Goal: Task Accomplishment & Management: Manage account settings

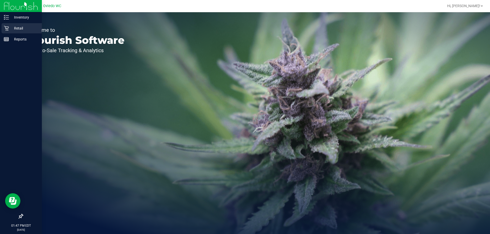
click at [14, 28] on p "Retail" at bounding box center [24, 28] width 31 height 6
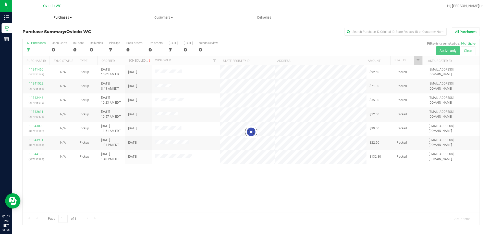
click at [56, 17] on span "Purchases" at bounding box center [62, 17] width 101 height 5
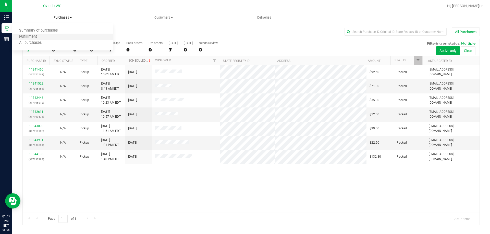
click at [62, 35] on li "Fulfillment" at bounding box center [62, 37] width 101 height 6
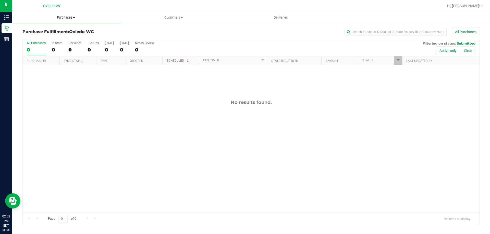
click at [74, 17] on span at bounding box center [74, 17] width 2 height 1
click at [67, 37] on li "Fulfillment" at bounding box center [65, 37] width 107 height 6
click at [68, 18] on span "Purchases" at bounding box center [65, 17] width 107 height 5
click at [61, 38] on li "Fulfillment" at bounding box center [65, 37] width 107 height 6
click at [61, 17] on span "Purchases" at bounding box center [65, 17] width 107 height 5
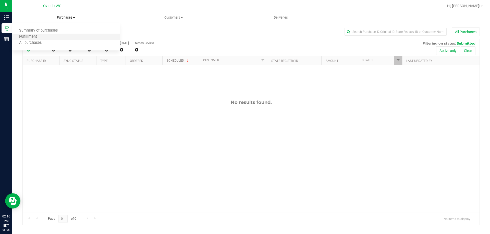
click at [67, 36] on li "Fulfillment" at bounding box center [65, 37] width 107 height 6
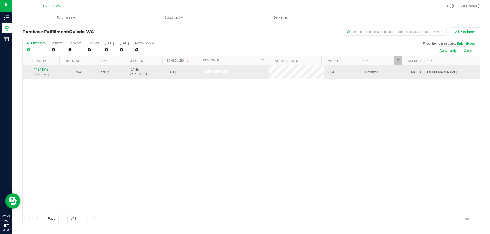
click at [41, 69] on link "11844518" at bounding box center [41, 70] width 14 height 4
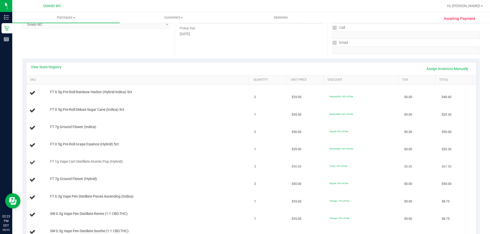
scroll to position [51, 0]
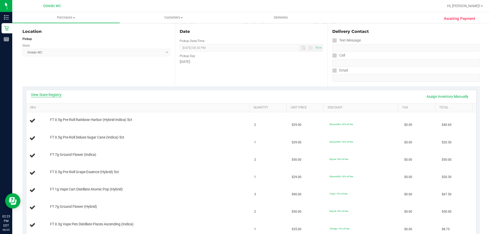
click at [58, 97] on link "View State Registry" at bounding box center [46, 94] width 31 height 5
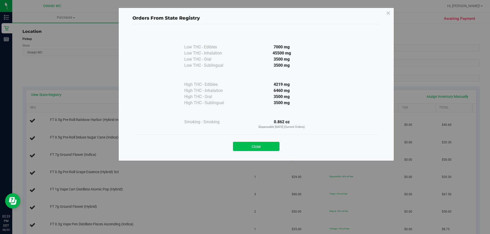
click at [266, 148] on button "Close" at bounding box center [256, 146] width 46 height 9
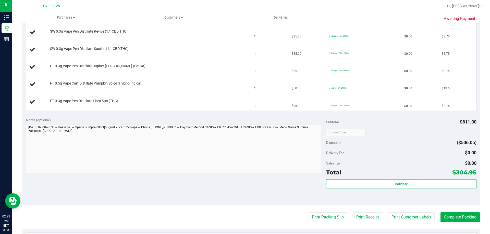
scroll to position [306, 0]
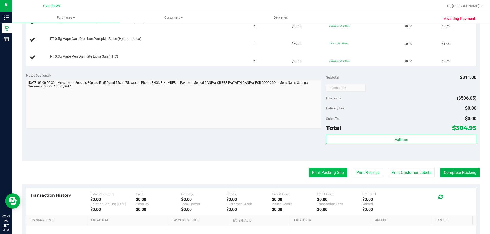
click at [326, 176] on button "Print Packing Slip" at bounding box center [327, 173] width 39 height 10
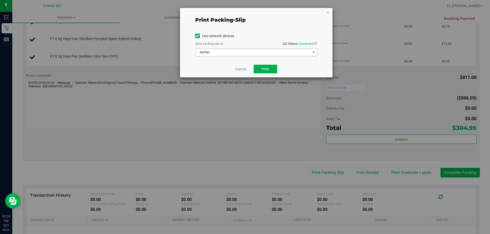
click at [273, 51] on span "NSYNC" at bounding box center [252, 52] width 115 height 7
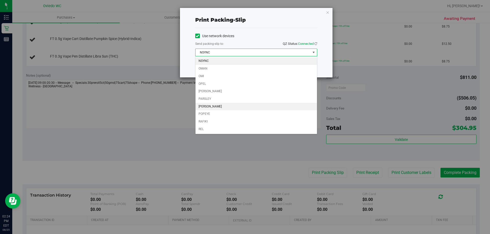
click at [240, 106] on li "[PERSON_NAME]" at bounding box center [255, 107] width 121 height 8
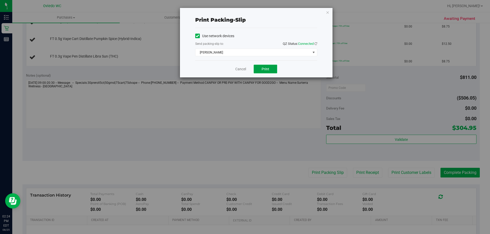
click at [263, 72] on button "Print" at bounding box center [265, 69] width 23 height 9
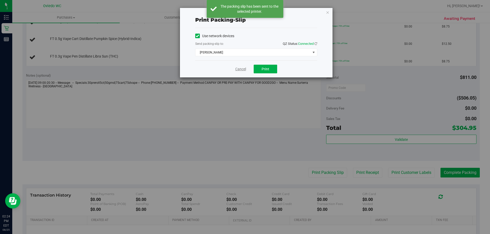
click at [236, 70] on link "Cancel" at bounding box center [240, 69] width 11 height 5
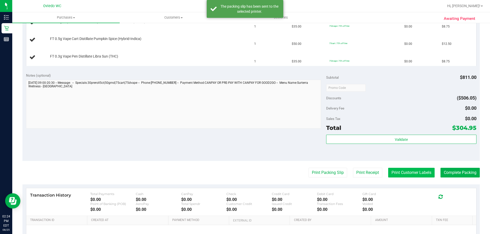
click at [420, 169] on button "Print Customer Labels" at bounding box center [411, 173] width 46 height 10
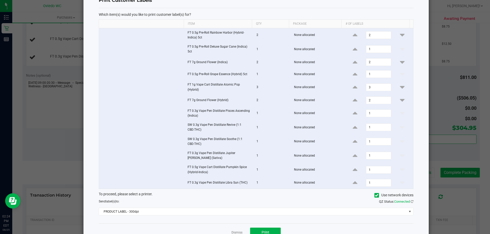
scroll to position [34, 0]
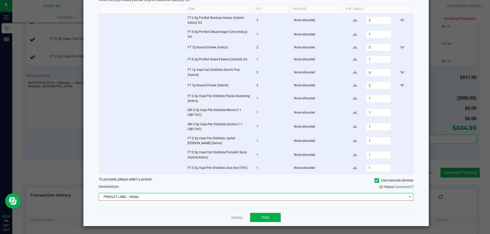
click at [316, 198] on span "PRODUCT LABEL - 300dpi" at bounding box center [253, 197] width 308 height 7
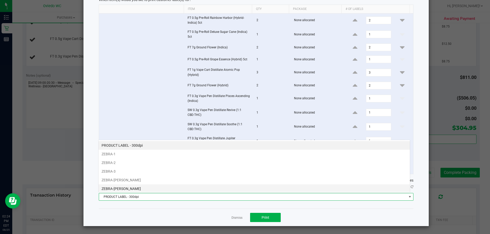
scroll to position [8, 312]
click at [124, 186] on li "ZEBRA-[PERSON_NAME]" at bounding box center [253, 189] width 311 height 9
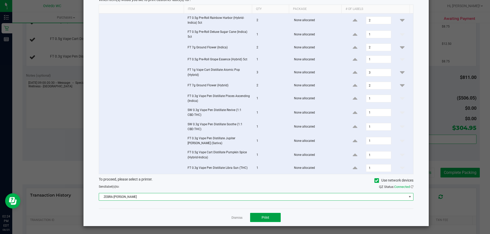
click at [266, 217] on span "Print" at bounding box center [265, 218] width 8 height 4
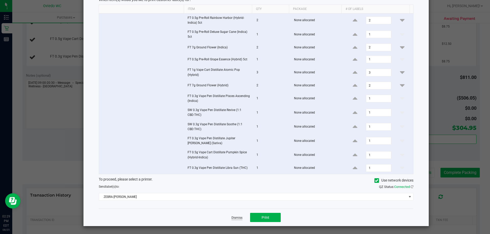
click at [234, 218] on link "Dismiss" at bounding box center [236, 218] width 11 height 4
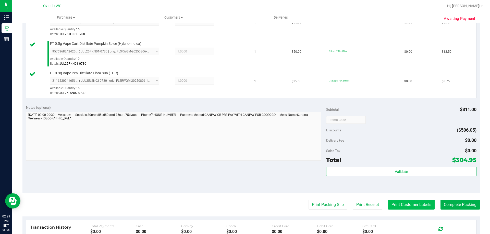
scroll to position [434, 0]
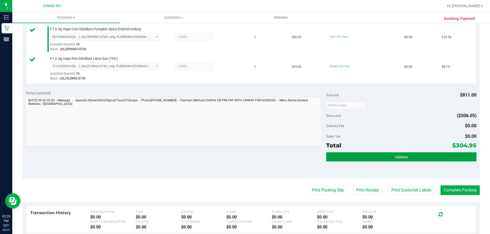
click at [410, 158] on button "Validate" at bounding box center [401, 157] width 150 height 9
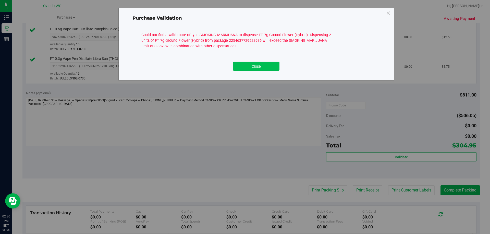
click at [268, 64] on button "Close" at bounding box center [256, 66] width 46 height 9
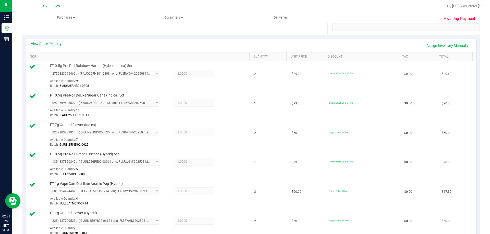
scroll to position [51, 0]
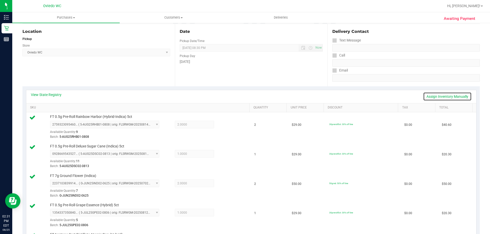
click at [433, 97] on link "Assign Inventory Manually" at bounding box center [447, 96] width 48 height 9
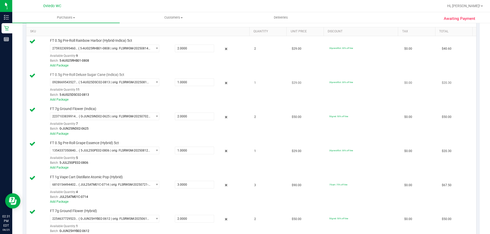
scroll to position [128, 0]
click at [223, 48] on icon at bounding box center [225, 49] width 5 height 6
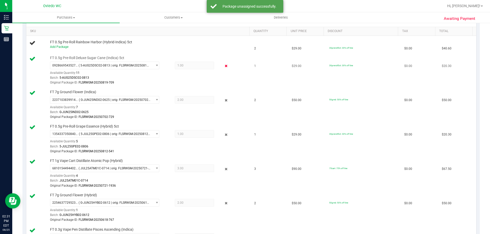
click at [223, 65] on icon at bounding box center [225, 66] width 5 height 6
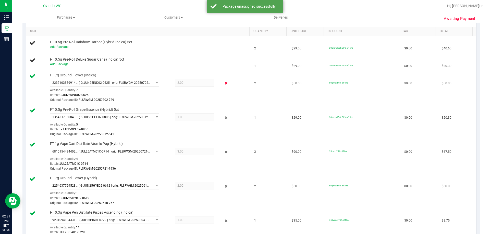
click at [224, 82] on icon at bounding box center [225, 84] width 5 height 6
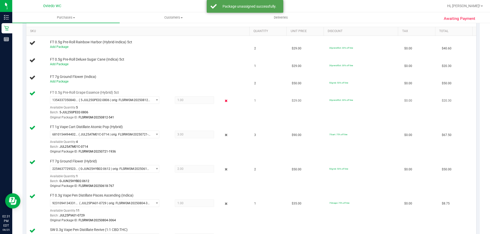
click at [223, 99] on icon at bounding box center [225, 101] width 5 height 6
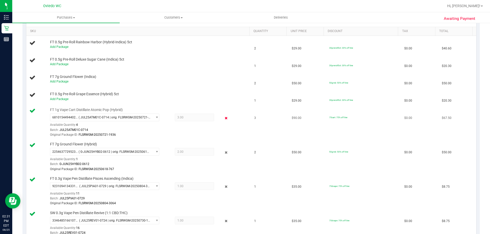
click at [223, 119] on icon at bounding box center [225, 118] width 5 height 6
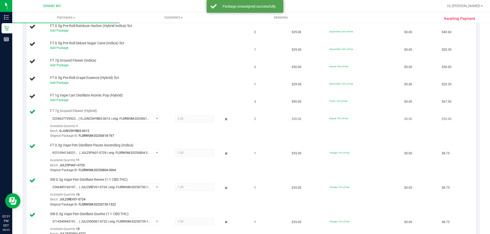
scroll to position [153, 0]
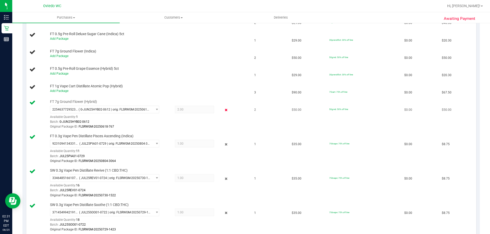
click at [225, 110] on icon at bounding box center [225, 110] width 5 height 6
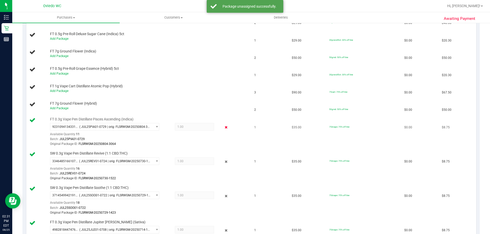
click at [223, 128] on icon at bounding box center [225, 128] width 5 height 6
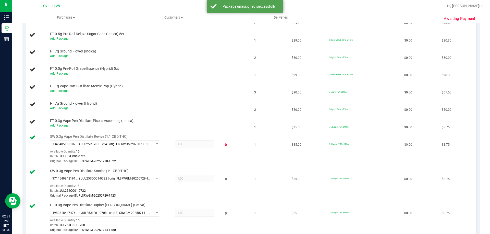
click at [224, 144] on icon at bounding box center [225, 145] width 5 height 6
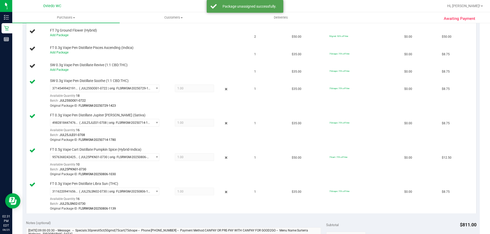
scroll to position [230, 0]
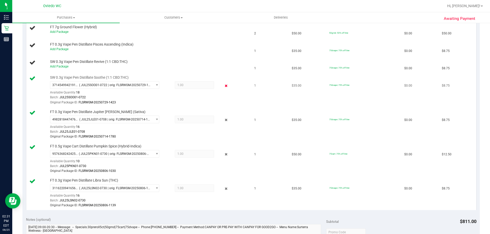
click at [225, 85] on icon at bounding box center [225, 86] width 5 height 6
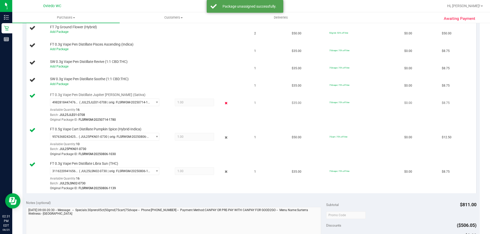
click at [224, 101] on icon at bounding box center [225, 103] width 5 height 6
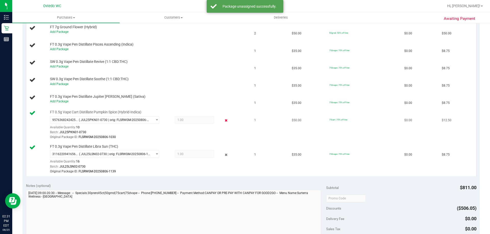
click at [223, 118] on icon at bounding box center [225, 121] width 5 height 6
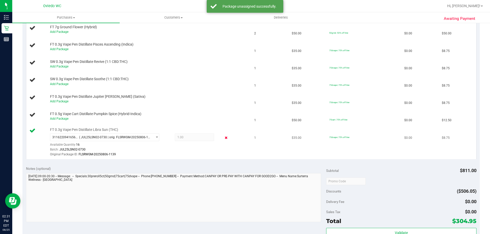
click at [223, 137] on icon at bounding box center [225, 138] width 5 height 6
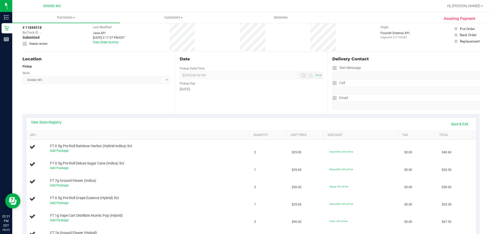
scroll to position [0, 0]
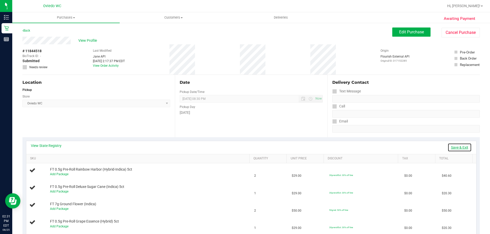
drag, startPoint x: 455, startPoint y: 145, endPoint x: 447, endPoint y: 162, distance: 18.7
click at [455, 146] on link "Save & Exit" at bounding box center [459, 147] width 24 height 9
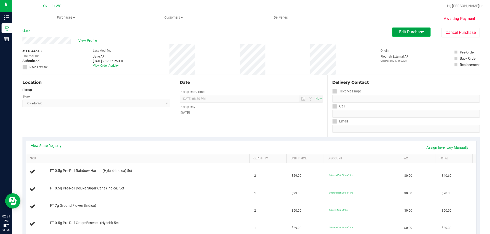
click at [404, 31] on span "Edit Purchase" at bounding box center [411, 32] width 25 height 5
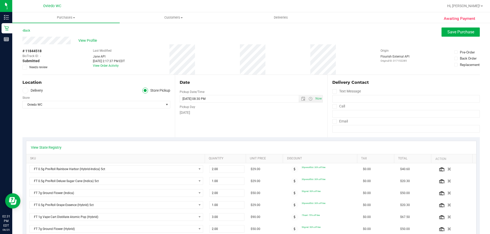
click at [27, 68] on label "Needs review" at bounding box center [35, 67] width 26 height 5
click at [0, 0] on input "Needs review" at bounding box center [0, 0] width 0 height 0
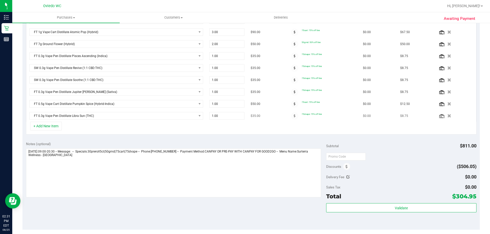
scroll to position [204, 0]
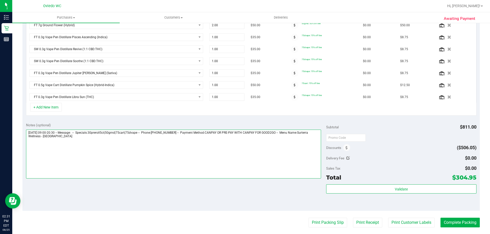
click at [82, 136] on textarea at bounding box center [173, 154] width 295 height 49
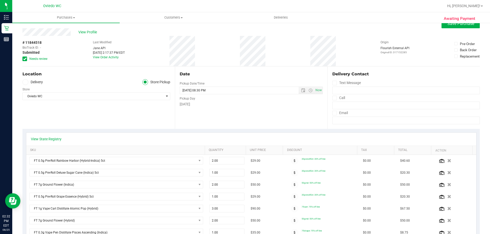
scroll to position [0, 0]
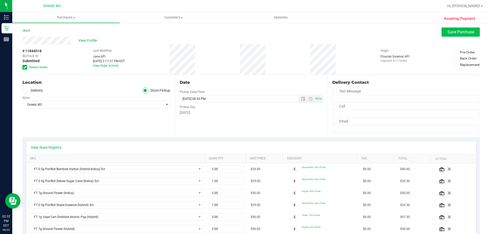
type textarea "[DATE] 09:00-20:30 -- Message: -- Specials:30preroll5ct|50grnd|75cart|75dvape -…"
click at [456, 30] on span "Save Purchase" at bounding box center [460, 32] width 27 height 5
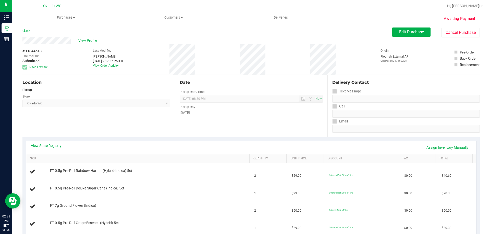
click at [82, 39] on span "View Profile" at bounding box center [88, 40] width 20 height 5
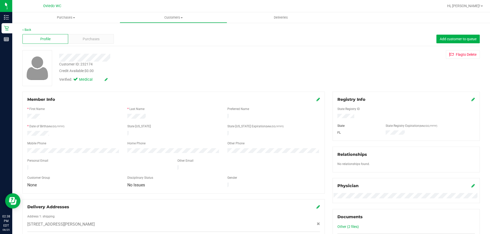
click at [86, 65] on div "Customer ID: 232174" at bounding box center [75, 64] width 33 height 5
click at [85, 65] on div "Customer ID: 232174" at bounding box center [75, 64] width 33 height 5
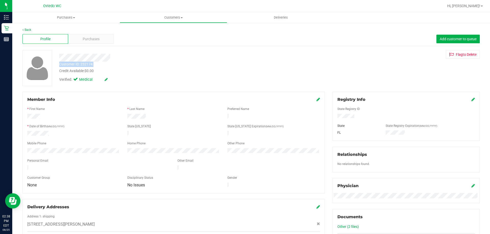
click at [84, 65] on div "Customer ID: 232174" at bounding box center [75, 64] width 33 height 5
click at [85, 63] on div "Customer ID: 232174" at bounding box center [75, 64] width 33 height 5
copy div "232174"
click at [30, 30] on link "Back" at bounding box center [26, 30] width 9 height 4
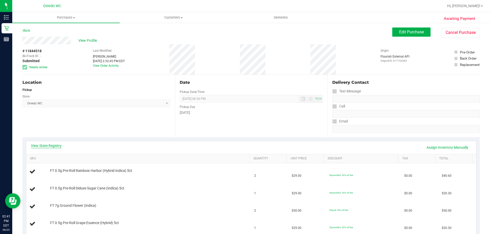
click at [40, 147] on link "View State Registry" at bounding box center [46, 145] width 31 height 5
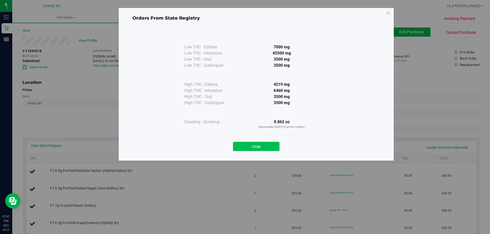
click at [241, 145] on button "Close" at bounding box center [256, 146] width 46 height 9
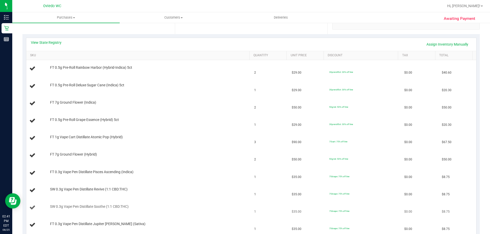
scroll to position [102, 0]
click at [55, 41] on div "View State Registry Assign Inventory Manually" at bounding box center [251, 45] width 450 height 13
click at [54, 44] on link "View State Registry" at bounding box center [46, 43] width 31 height 5
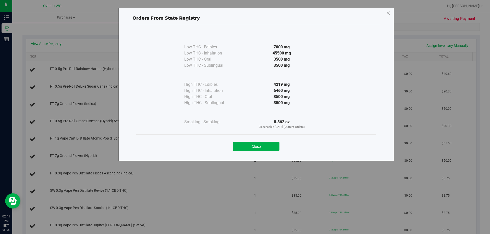
click at [390, 15] on icon at bounding box center [388, 13] width 5 height 8
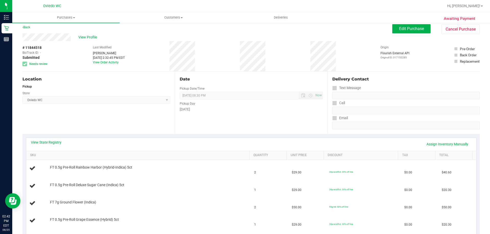
scroll to position [0, 0]
